Goal: Navigation & Orientation: Go to known website

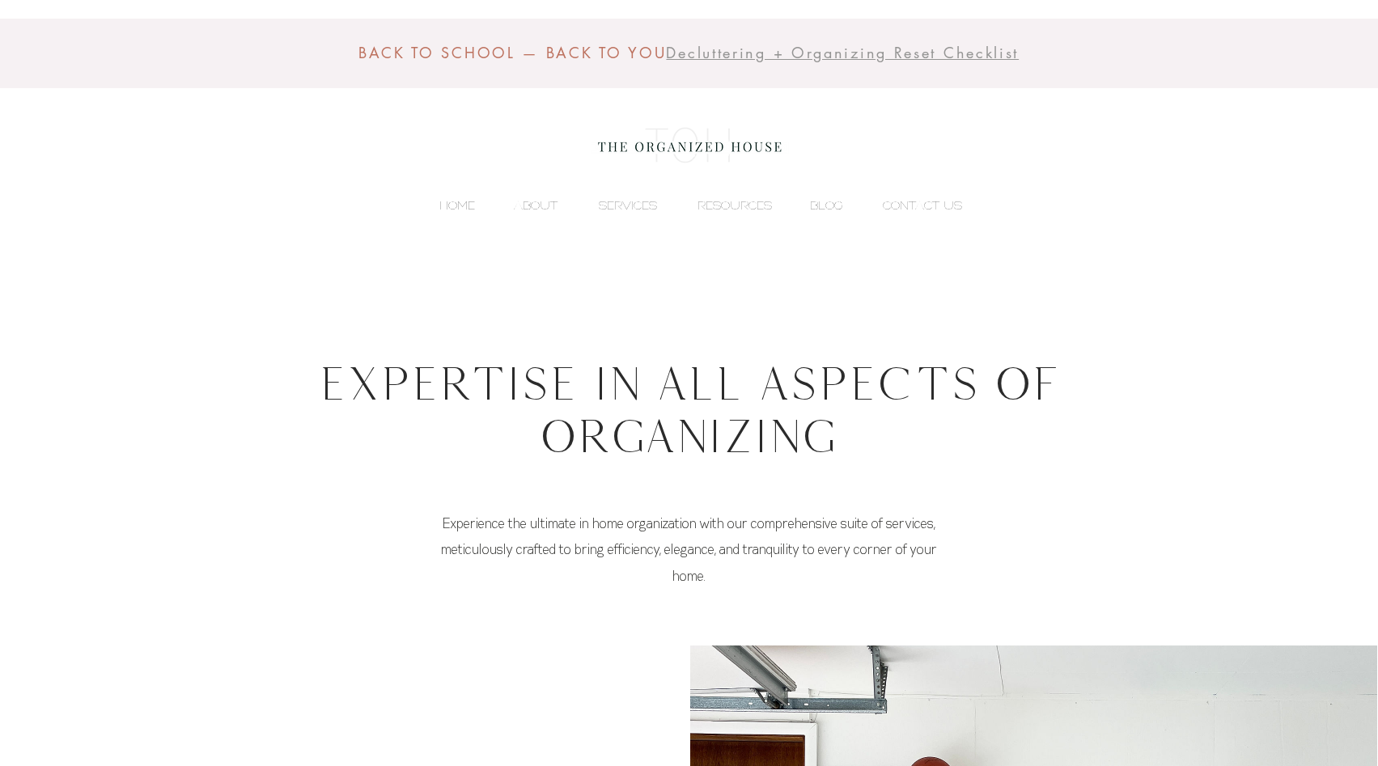
click at [467, 205] on p "HOME" at bounding box center [457, 205] width 52 height 24
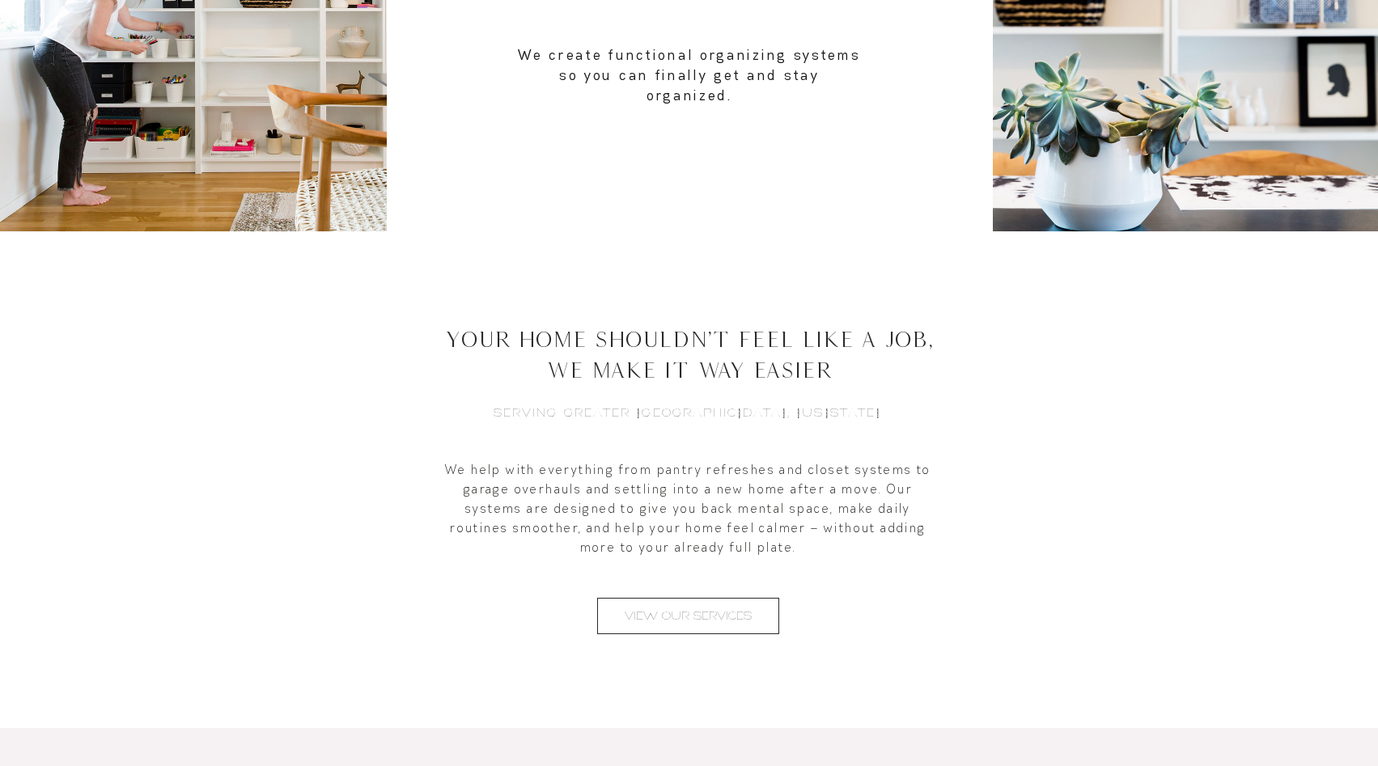
scroll to position [533, 0]
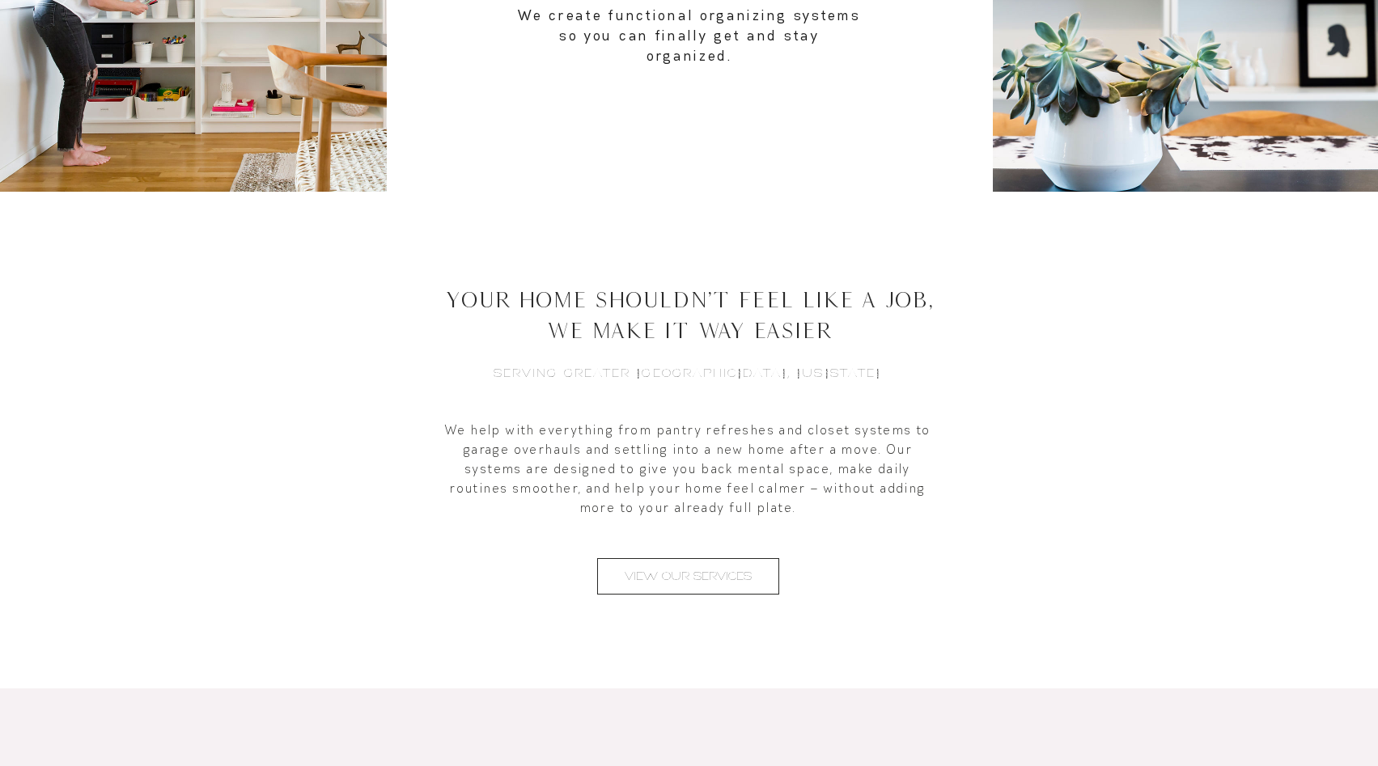
click at [584, 366] on h6 "SERVING GREATER [GEOGRAPHIC_DATA], [US_STATE]" at bounding box center [688, 373] width 502 height 17
copy h6 "SERVING GREATER [GEOGRAPHIC_DATA], [US_STATE]"
